Goal: Information Seeking & Learning: Learn about a topic

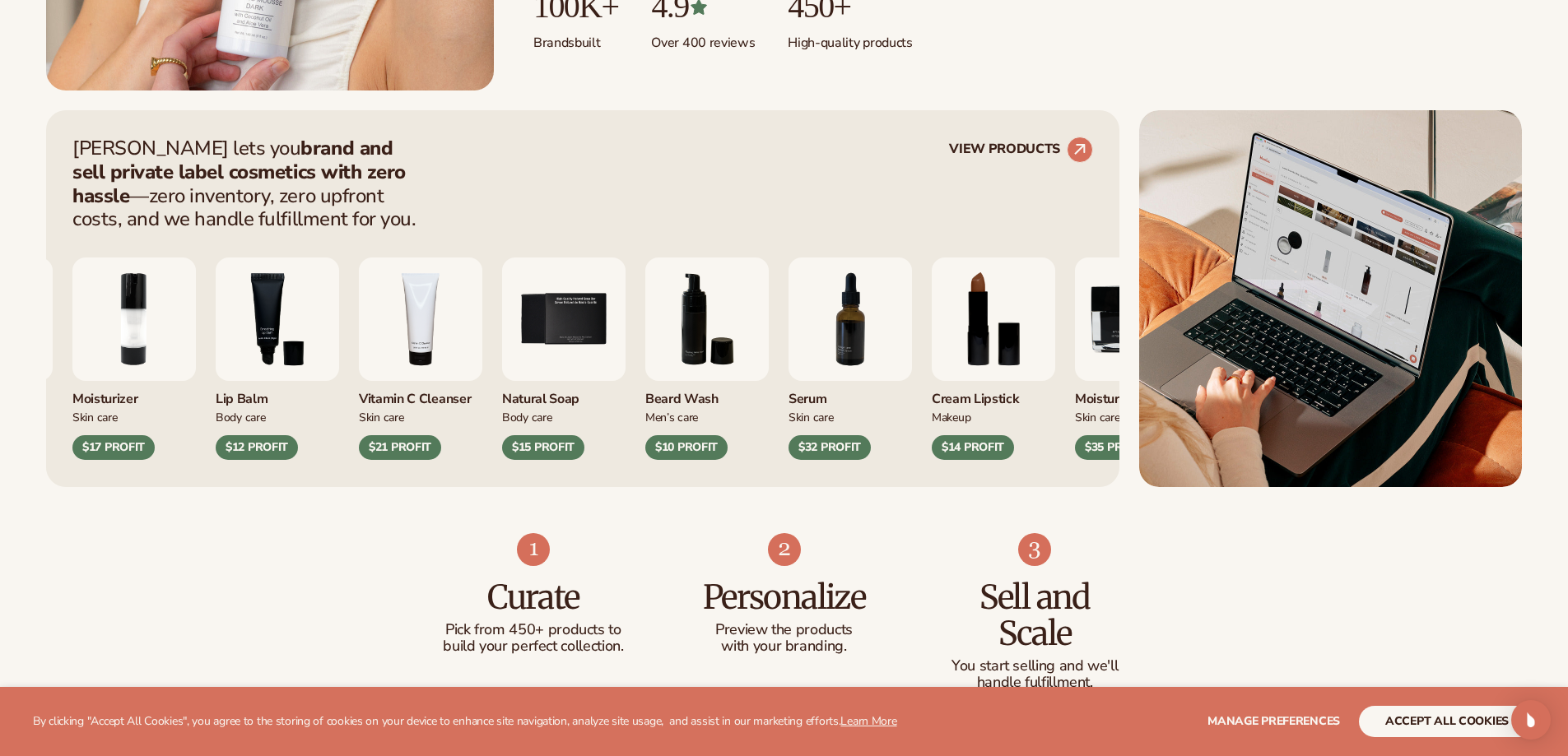
scroll to position [576, 0]
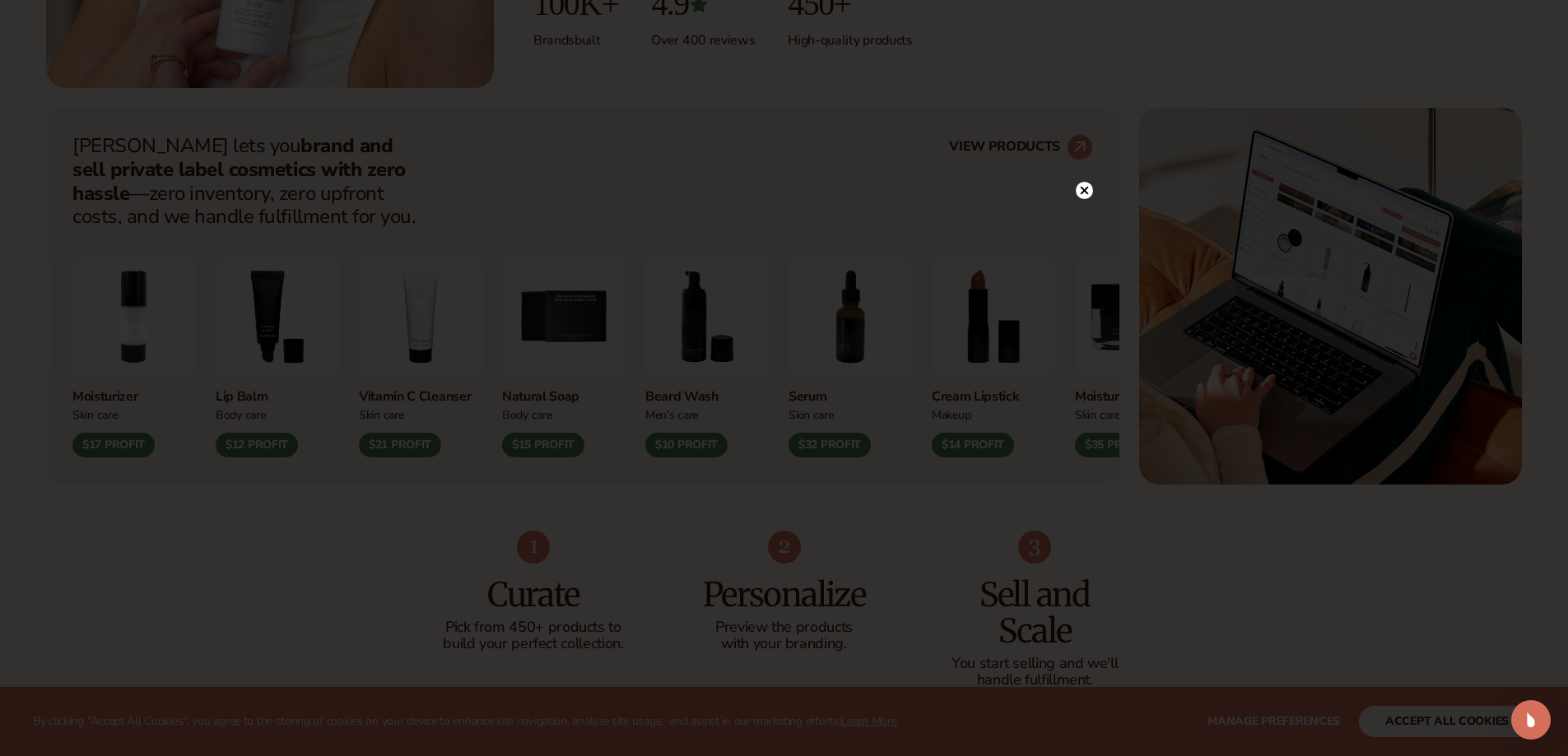
click at [1080, 195] on circle at bounding box center [1084, 190] width 17 height 17
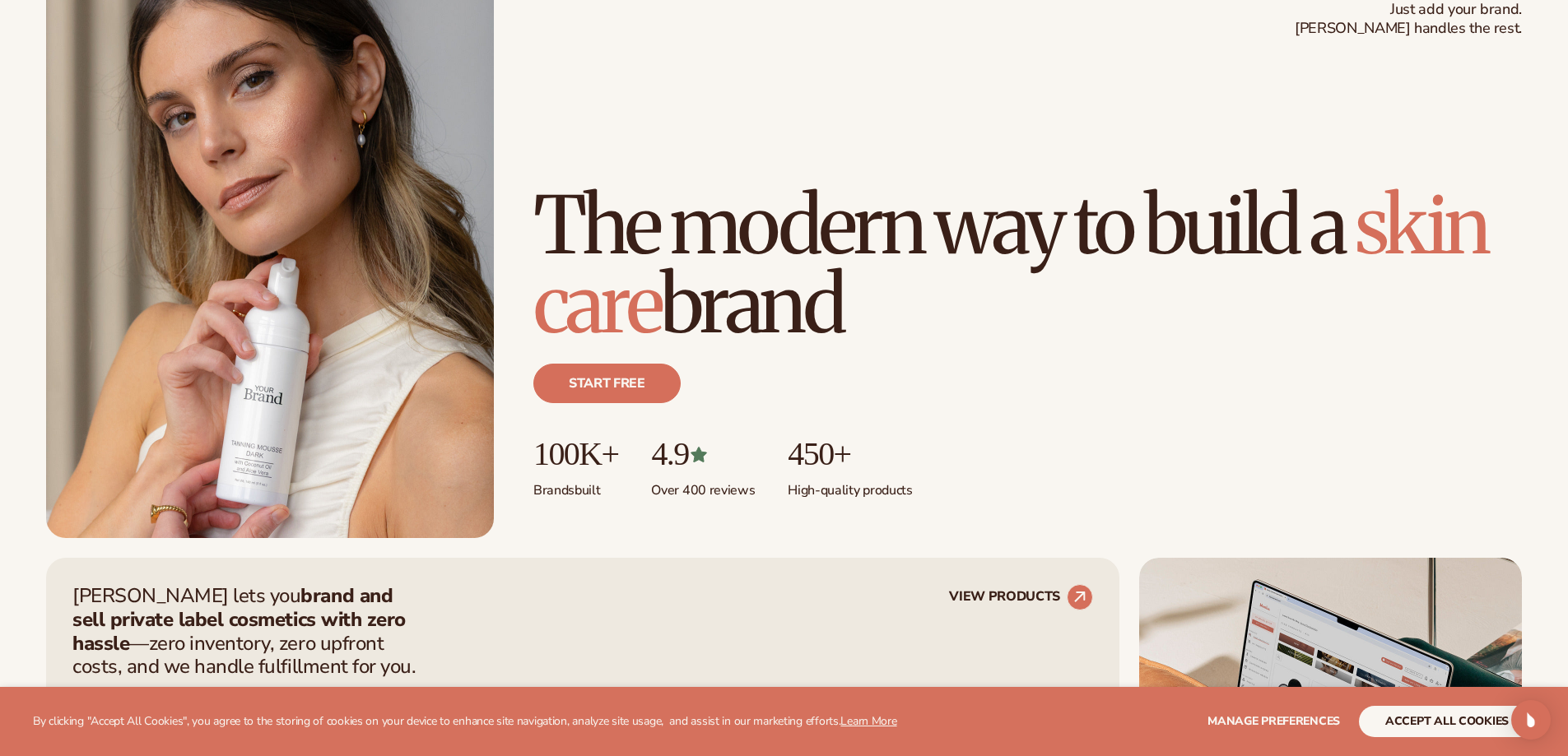
scroll to position [0, 0]
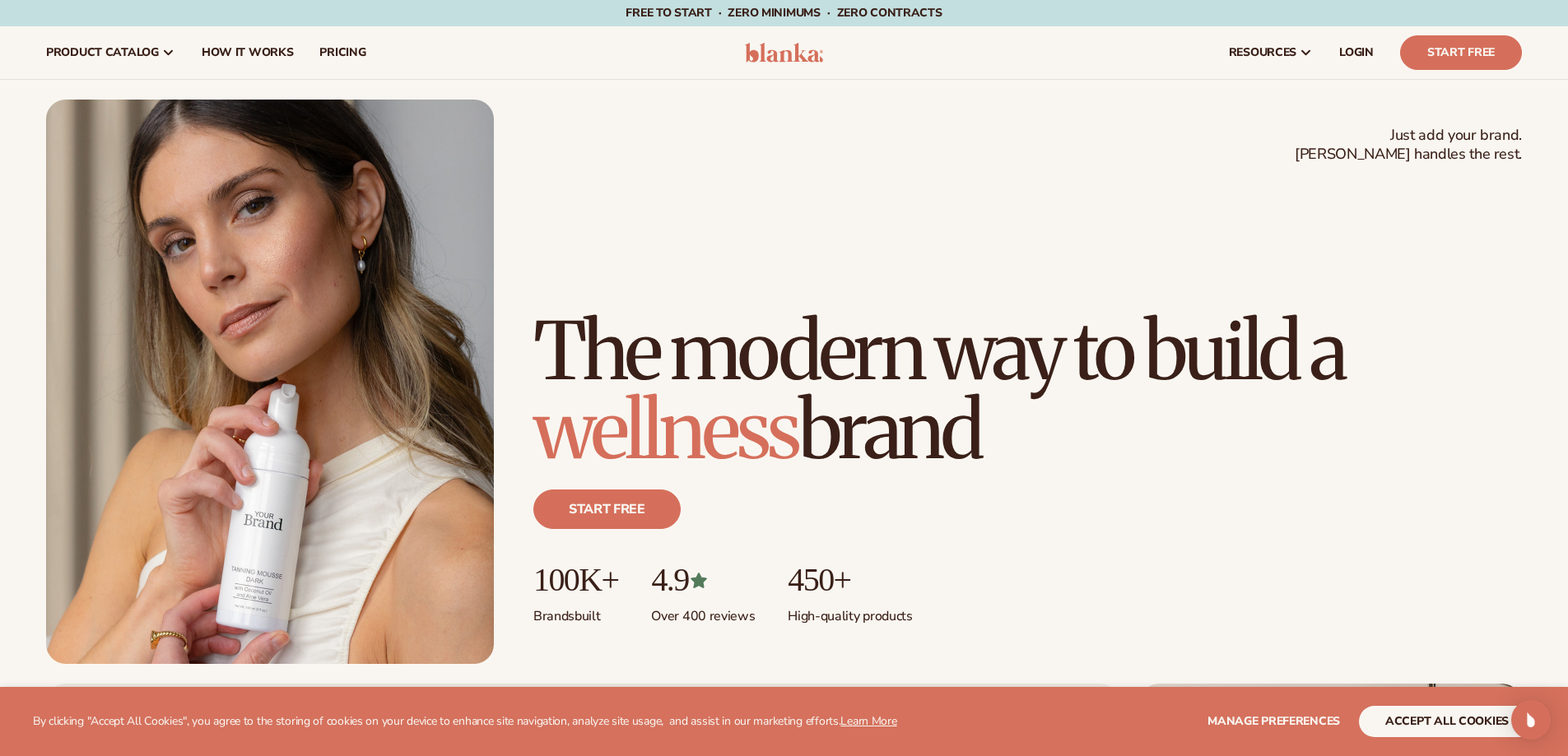
click at [384, 44] on nav "product catalog Private label products The Lab by [PERSON_NAME]" at bounding box center [381, 53] width 695 height 53
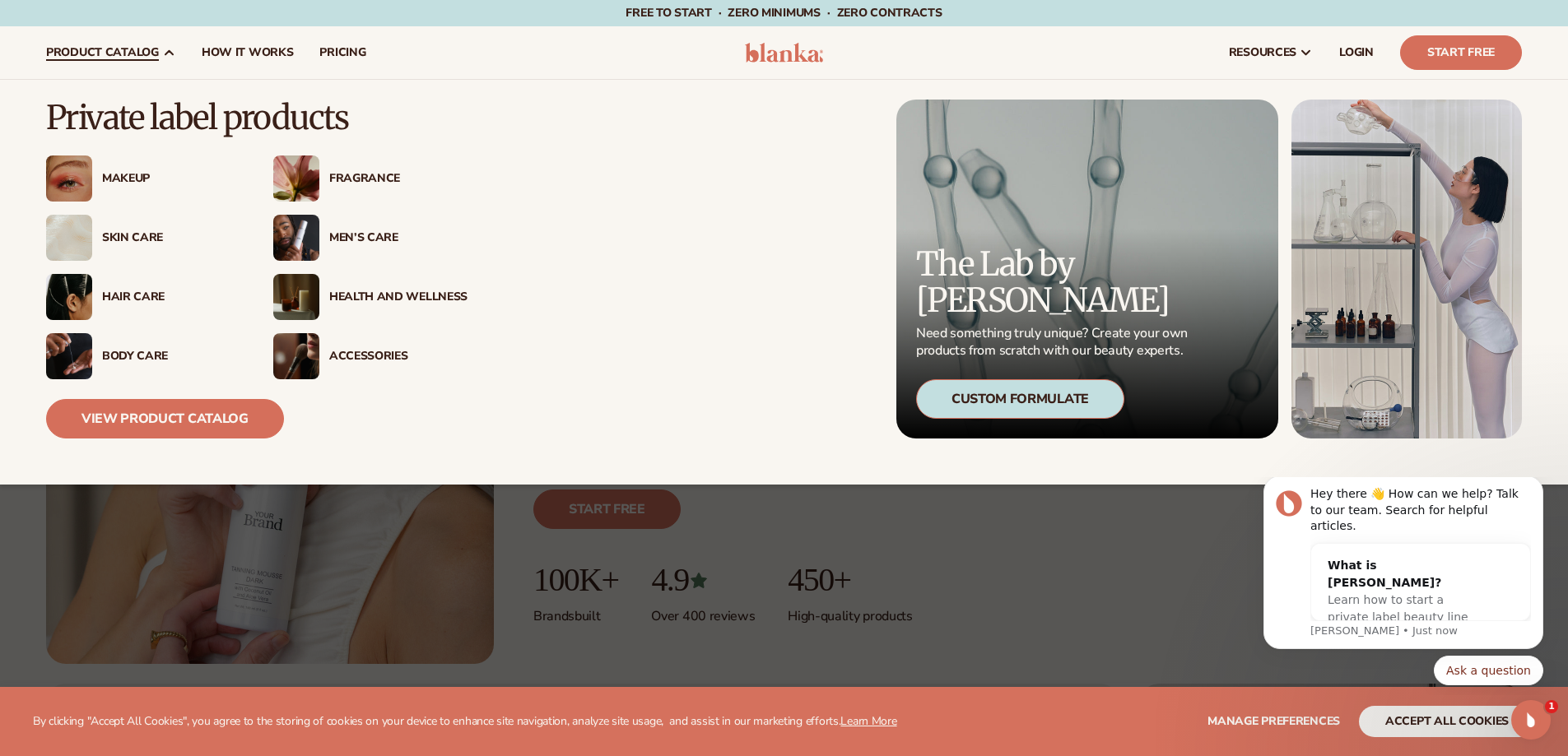
click at [138, 355] on div "Body Care" at bounding box center [171, 357] width 139 height 14
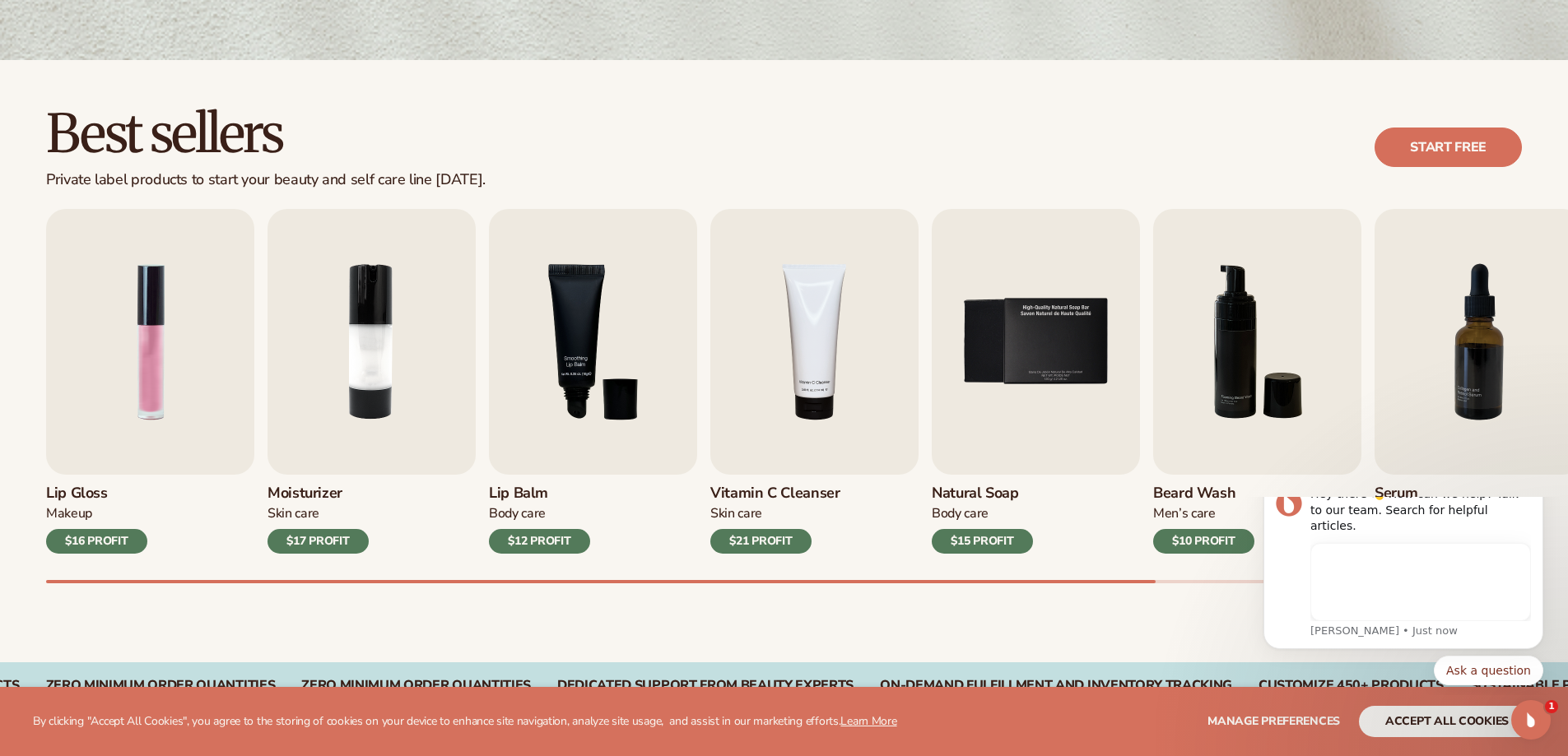
scroll to position [411, 0]
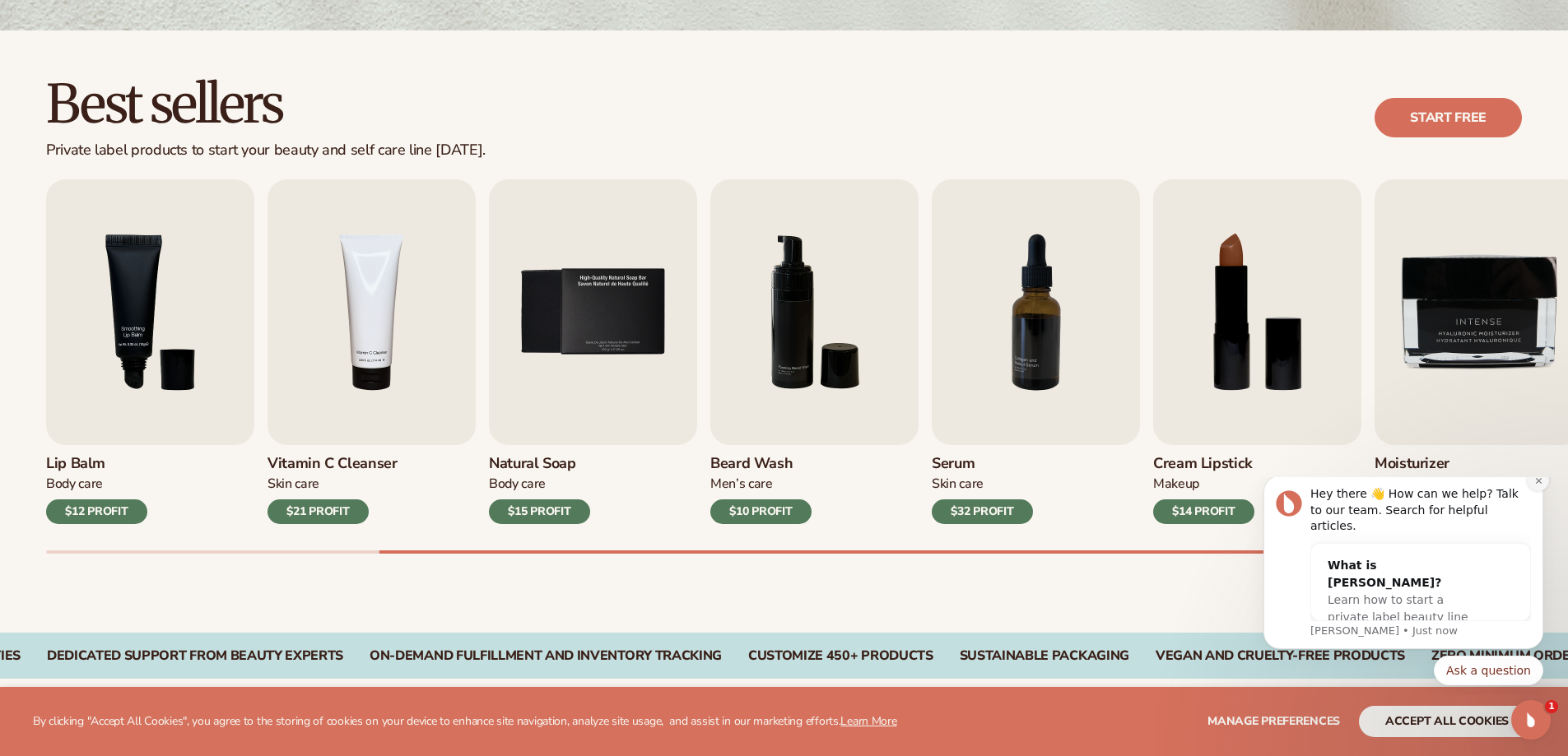
click at [1539, 490] on button "Dismiss notification" at bounding box center [1538, 480] width 21 height 21
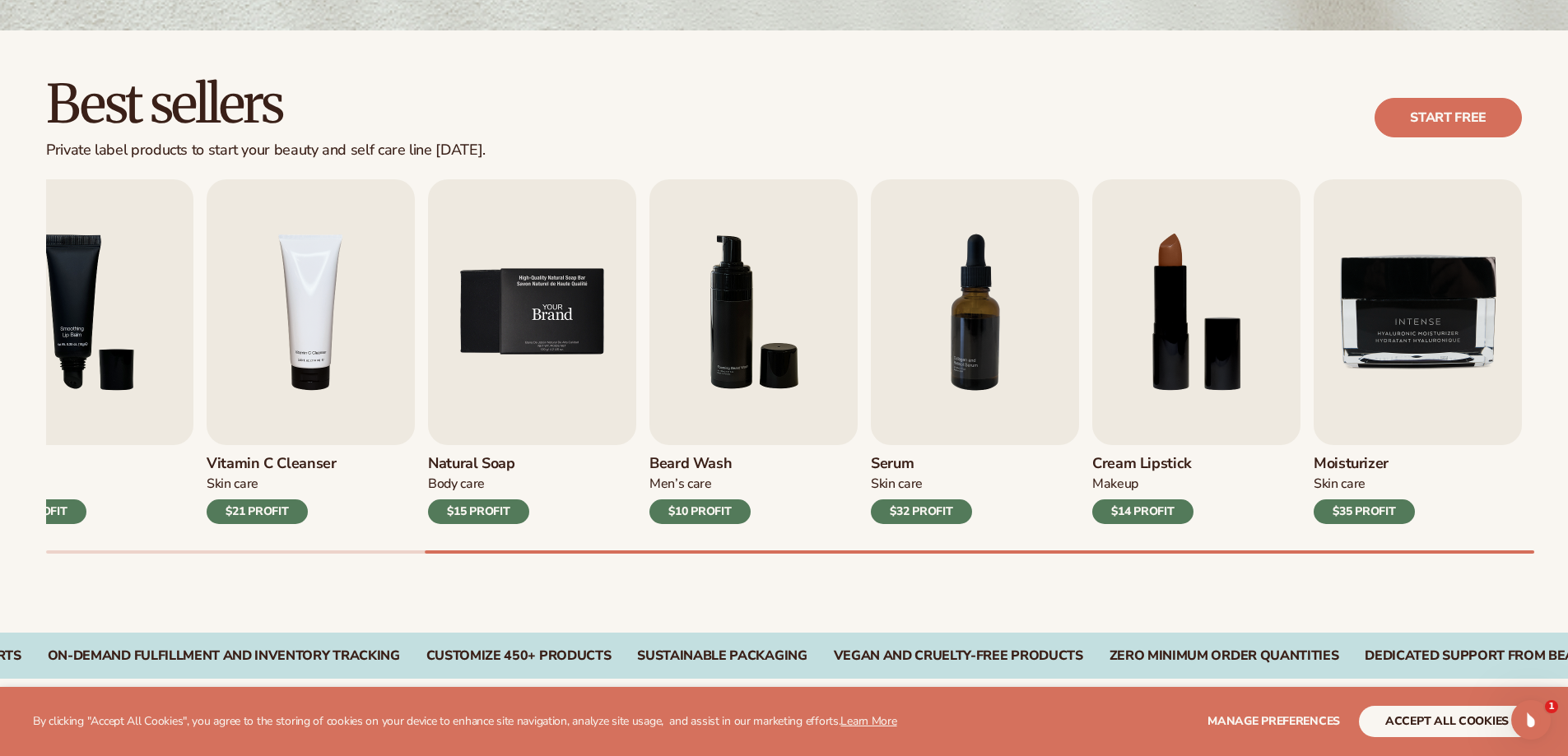
click at [515, 364] on img "5 / 9" at bounding box center [532, 312] width 208 height 266
click at [509, 319] on img "5 / 9" at bounding box center [532, 312] width 208 height 266
click at [538, 238] on img "5 / 9" at bounding box center [532, 312] width 208 height 266
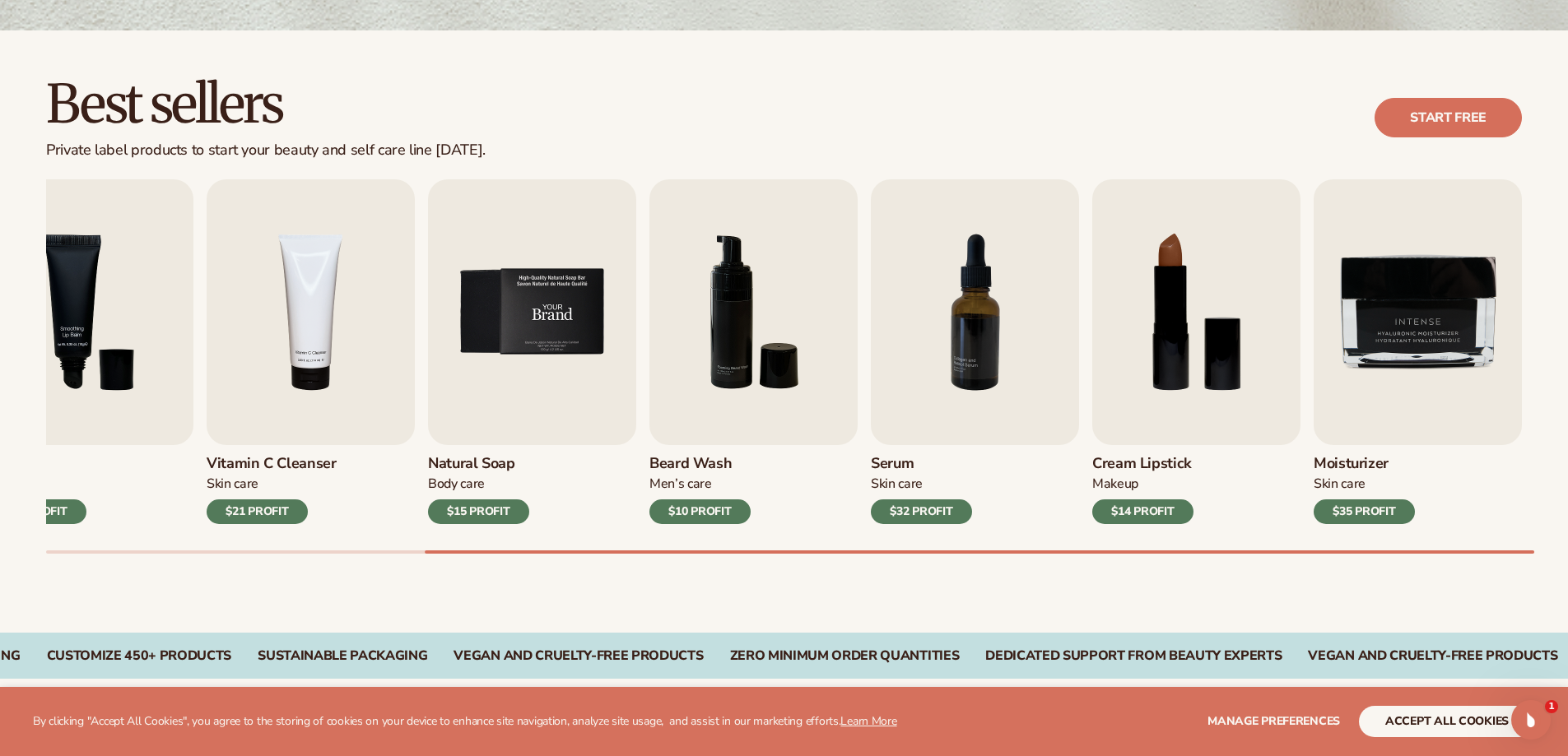
click at [532, 295] on img "5 / 9" at bounding box center [532, 312] width 208 height 266
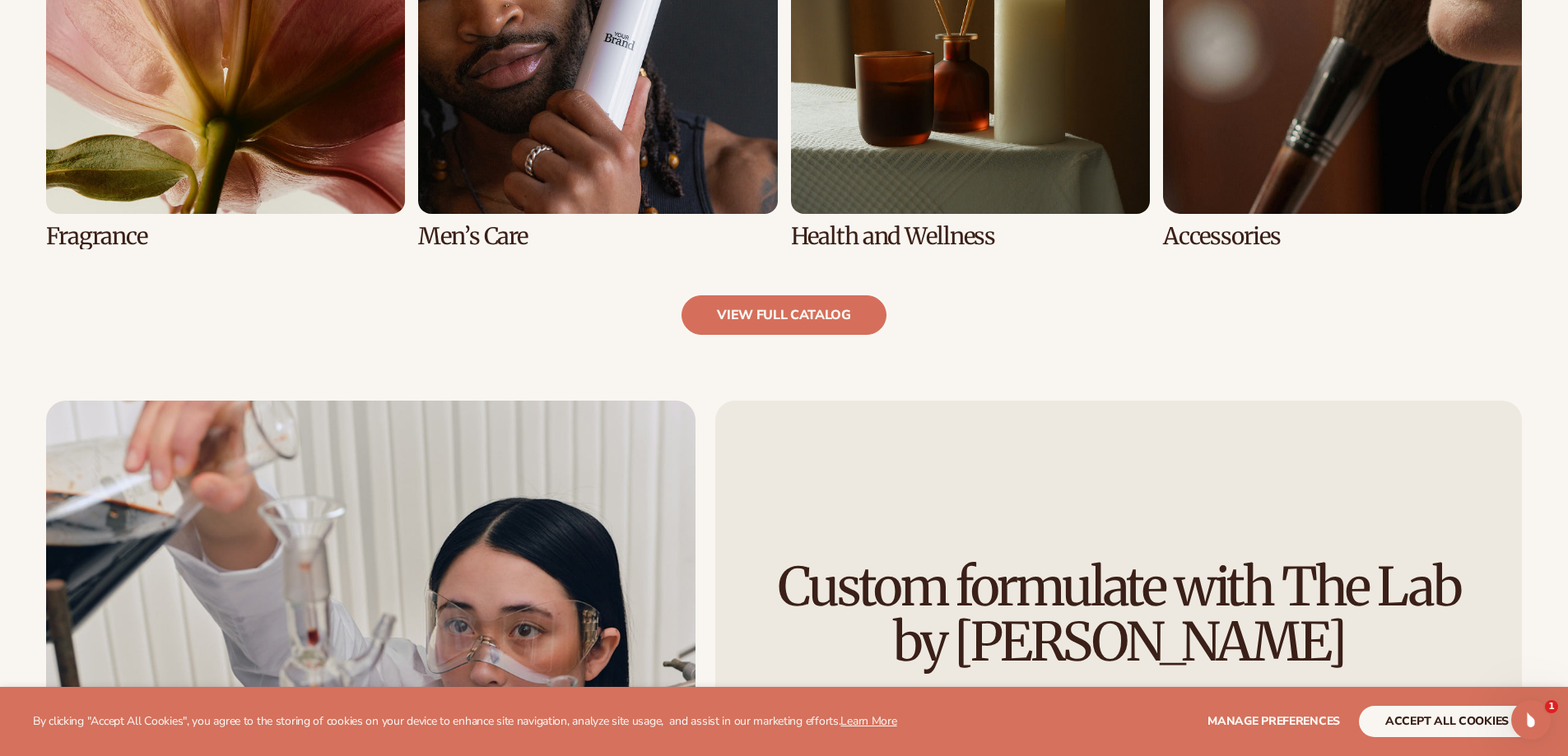
scroll to position [1810, 0]
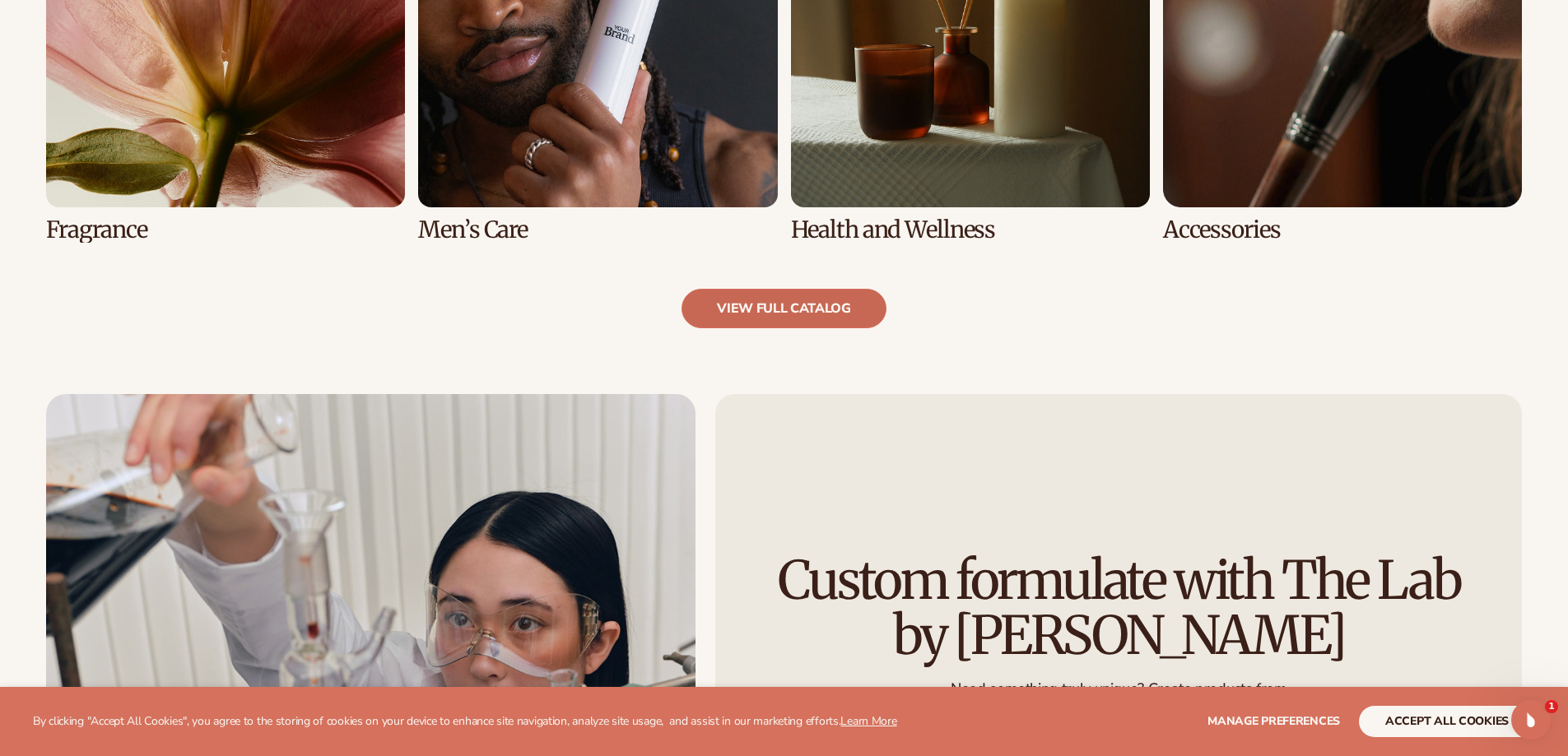
click at [778, 299] on link "view full catalog" at bounding box center [784, 308] width 205 height 39
